Goal: Find specific page/section: Find specific page/section

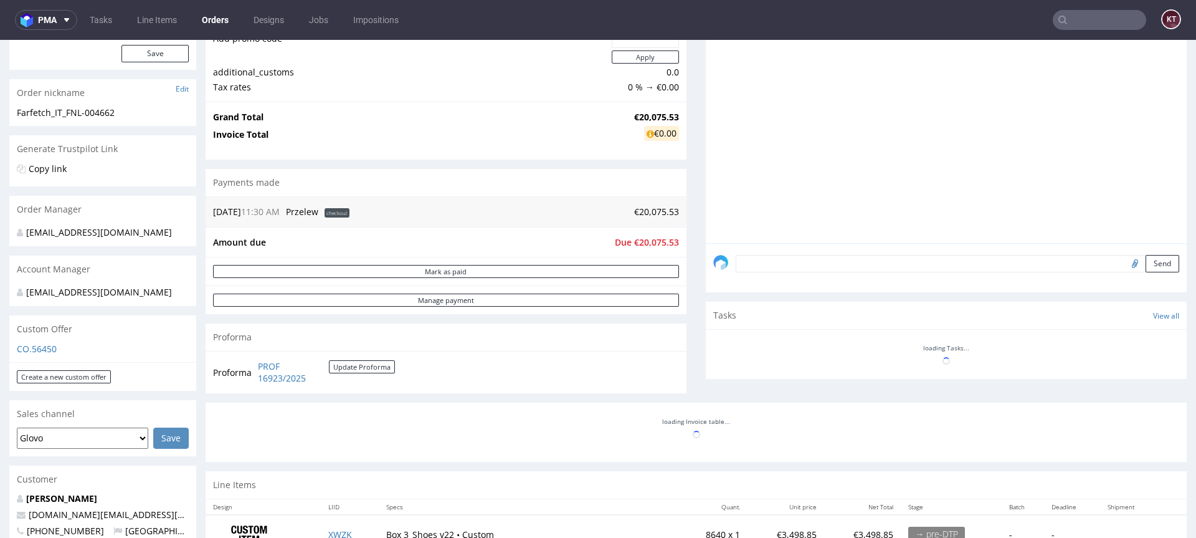
scroll to position [211, 0]
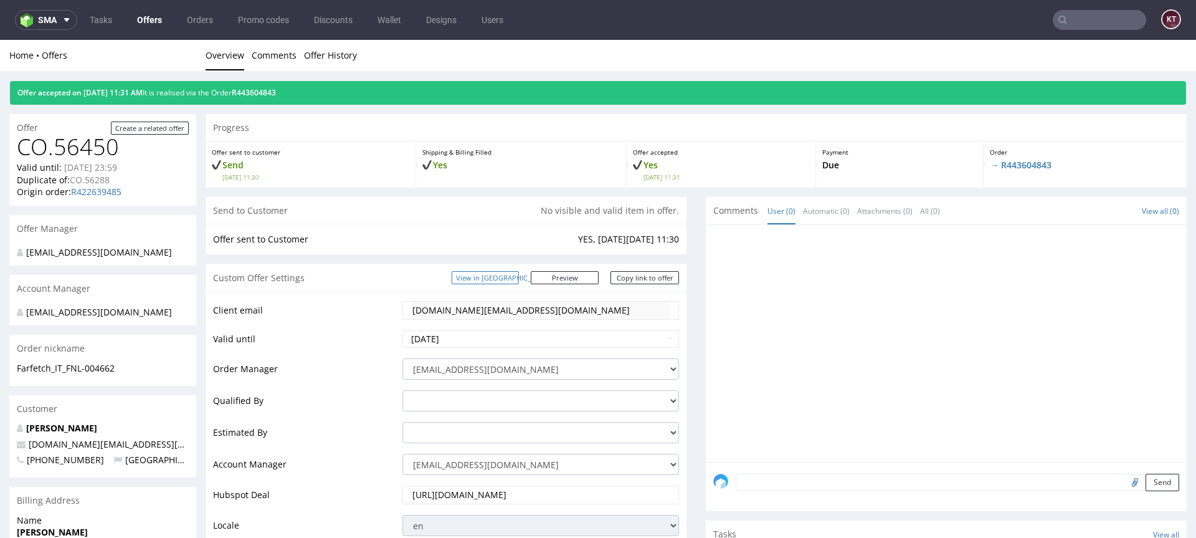
click at [515, 282] on link "View in [GEOGRAPHIC_DATA]" at bounding box center [485, 277] width 67 height 13
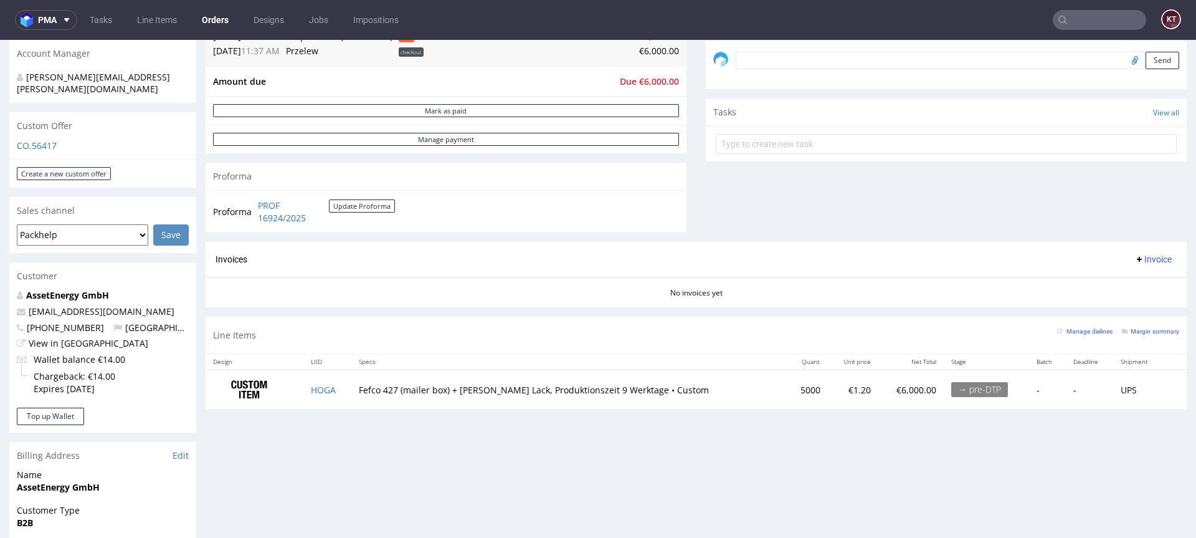
scroll to position [386, 0]
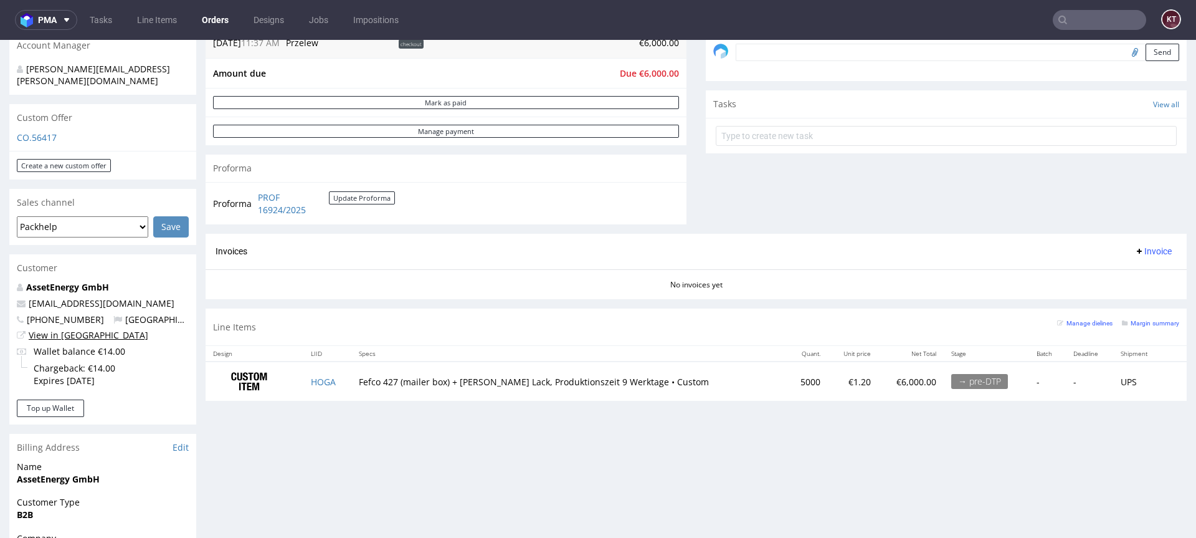
click at [66, 329] on link "View in [GEOGRAPHIC_DATA]" at bounding box center [89, 335] width 120 height 12
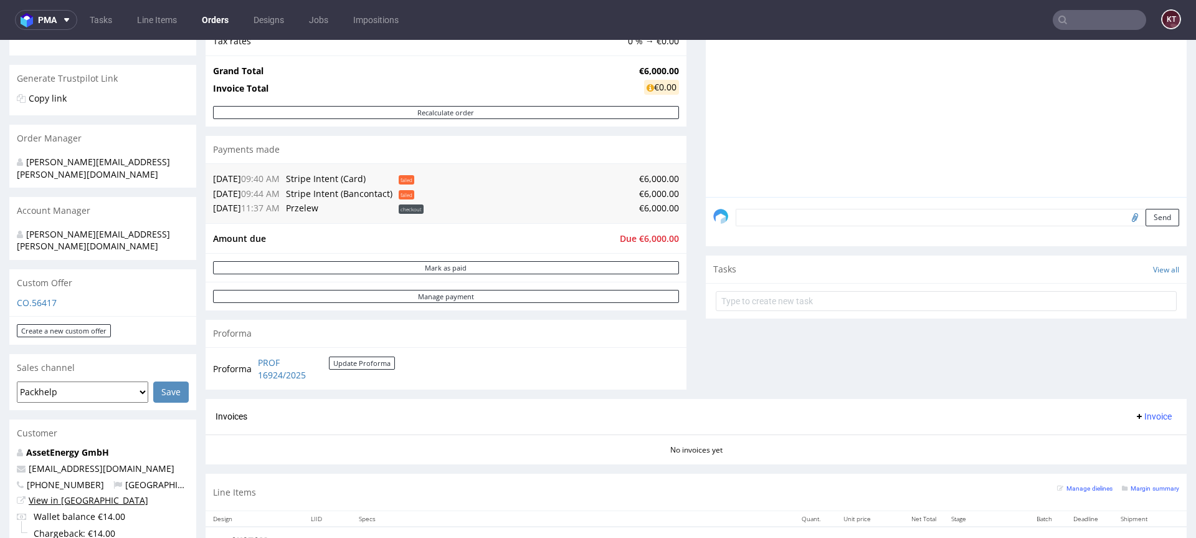
scroll to position [0, 0]
